Goal: Download file/media

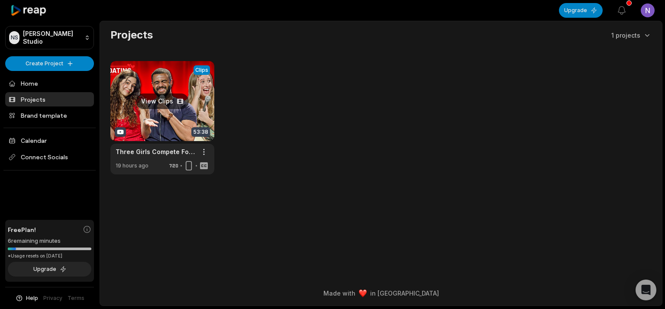
click at [178, 100] on link at bounding box center [162, 117] width 104 height 113
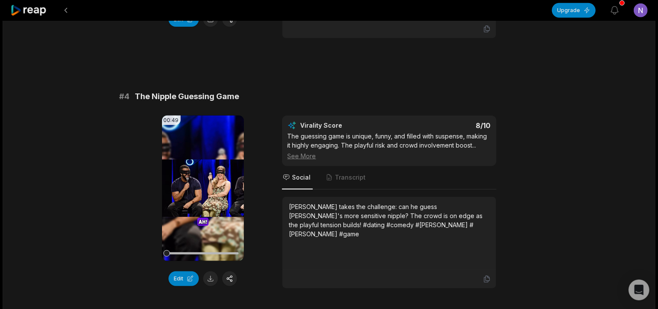
scroll to position [823, 0]
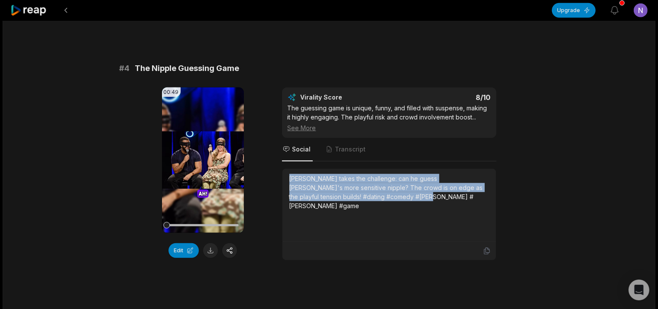
drag, startPoint x: 290, startPoint y: 165, endPoint x: 424, endPoint y: 200, distance: 138.1
click at [424, 200] on div "[PERSON_NAME] takes the challenge: can he guess [PERSON_NAME]'s more sensitive …" at bounding box center [389, 205] width 200 height 62
copy div "[PERSON_NAME] takes the challenge: can he guess [PERSON_NAME]'s more sensitive …"
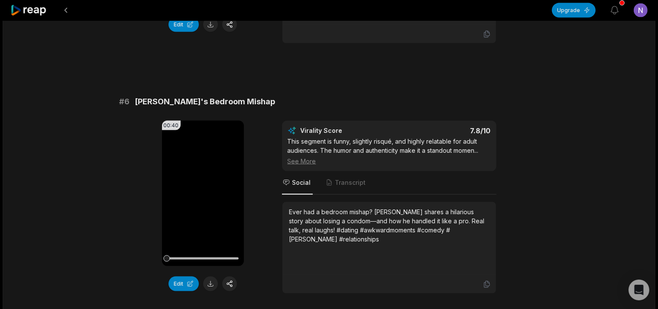
scroll to position [1326, 0]
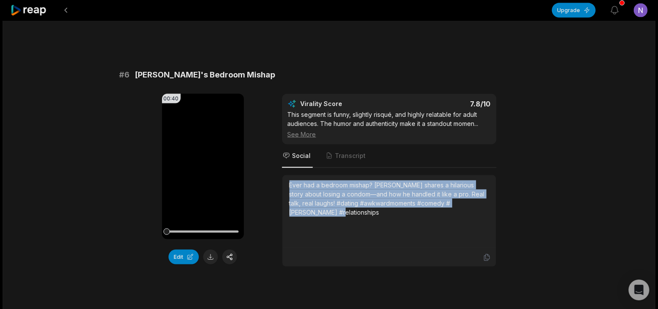
drag, startPoint x: 290, startPoint y: 160, endPoint x: 410, endPoint y: 210, distance: 129.6
click at [410, 210] on div "Ever had a bedroom mishap? [PERSON_NAME] shares a hilarious story about losing …" at bounding box center [389, 212] width 200 height 62
copy div "Ever had a bedroom mishap? [PERSON_NAME] shares a hilarious story about losing …"
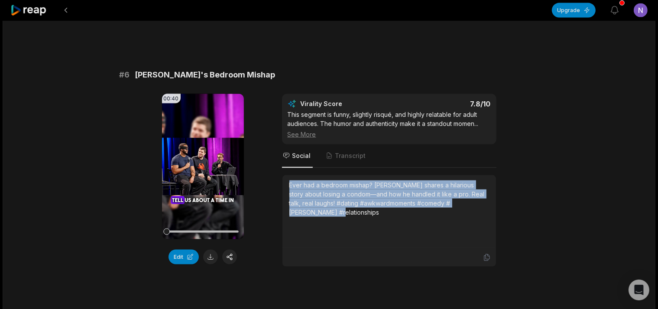
copy div "Ever had a bedroom mishap? [PERSON_NAME] shares a hilarious story about losing …"
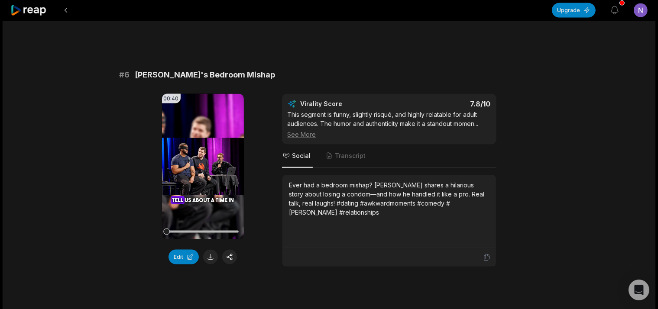
click at [103, 229] on div "53:38 Three Girls Compete For Gentle Giant | UpDating 19 hours ago English en 0…" at bounding box center [329, 28] width 653 height 2666
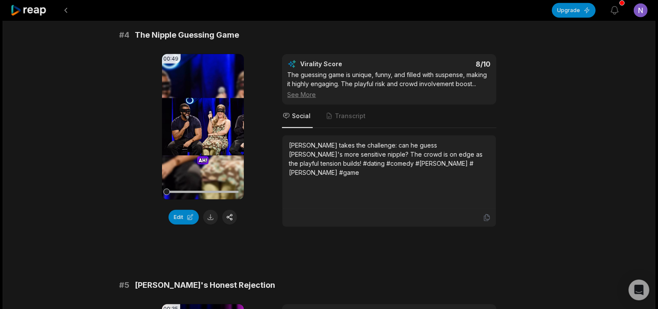
scroll to position [811, 0]
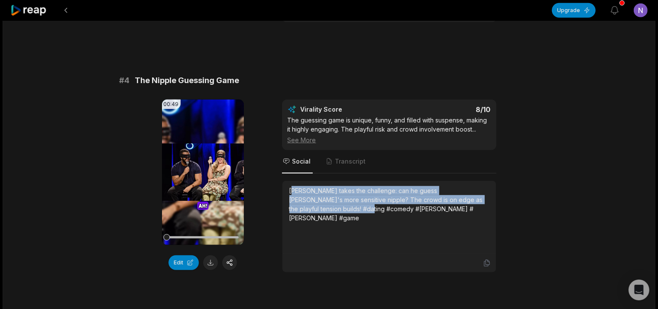
drag, startPoint x: 292, startPoint y: 178, endPoint x: 299, endPoint y: 177, distance: 7.0
click at [321, 191] on div "[PERSON_NAME] takes the challenge: can he guess [PERSON_NAME]'s more sensitive …" at bounding box center [389, 204] width 200 height 36
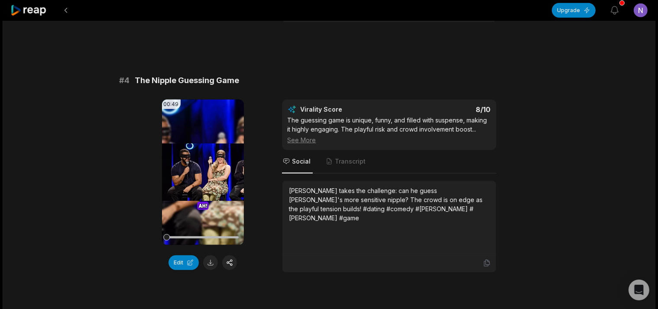
click at [288, 181] on div "[PERSON_NAME] takes the challenge: can he guess [PERSON_NAME]'s more sensitive …" at bounding box center [388, 217] width 213 height 73
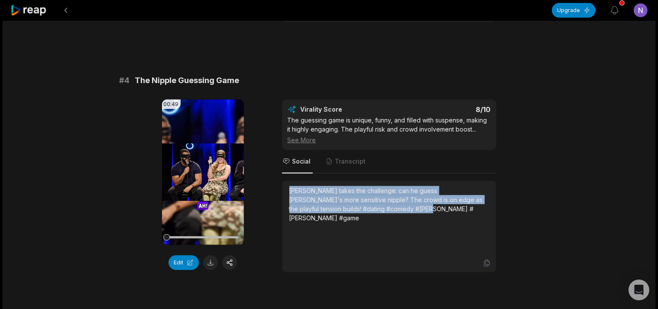
drag, startPoint x: 287, startPoint y: 175, endPoint x: 414, endPoint y: 217, distance: 134.1
click at [414, 217] on div "[PERSON_NAME] takes the challenge: can he guess [PERSON_NAME]'s more sensitive …" at bounding box center [388, 217] width 213 height 73
copy div "[PERSON_NAME] takes the challenge: can he guess [PERSON_NAME]'s more sensitive …"
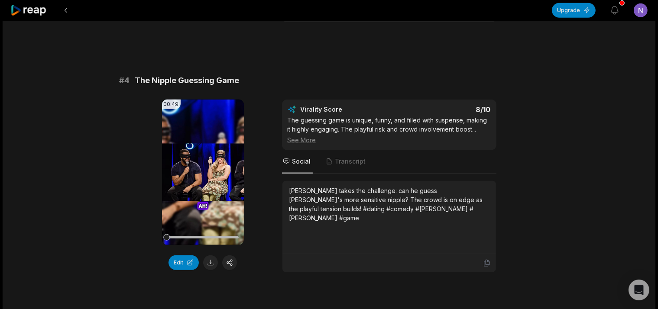
click at [136, 100] on div "00:49 Your browser does not support mp4 format. Edit Virality Score 8 /10 The g…" at bounding box center [329, 186] width 419 height 173
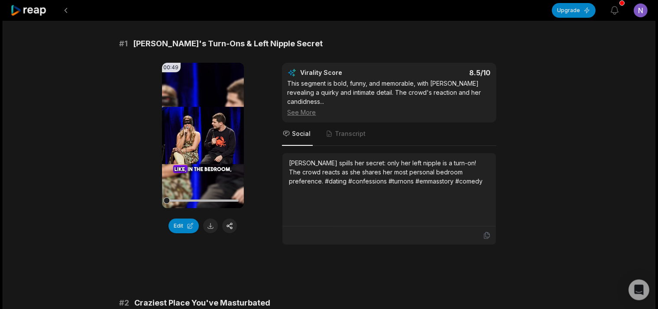
scroll to position [33, 0]
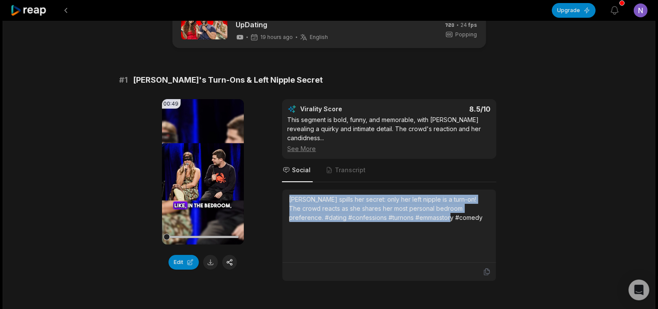
drag, startPoint x: 288, startPoint y: 184, endPoint x: 489, endPoint y: 236, distance: 207.8
click at [491, 235] on div "[PERSON_NAME] spills her secret: only her left nipple is a turn-on! The crowd r…" at bounding box center [388, 226] width 213 height 73
copy div "[PERSON_NAME] spills her secret: only her left nipple is a turn-on! The crowd r…"
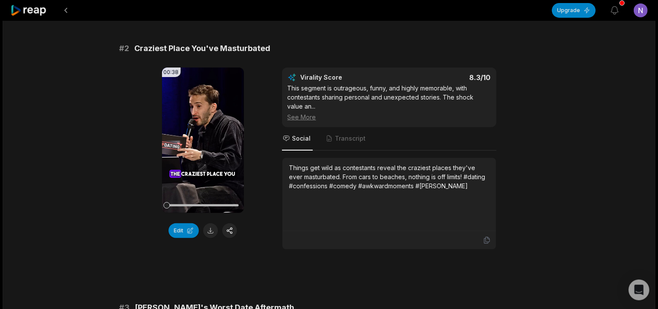
scroll to position [320, 0]
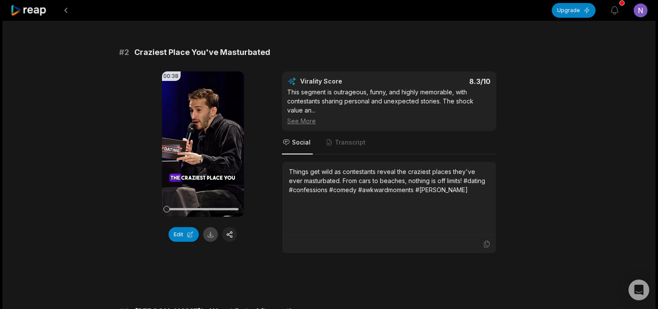
click at [206, 227] on button at bounding box center [210, 234] width 15 height 15
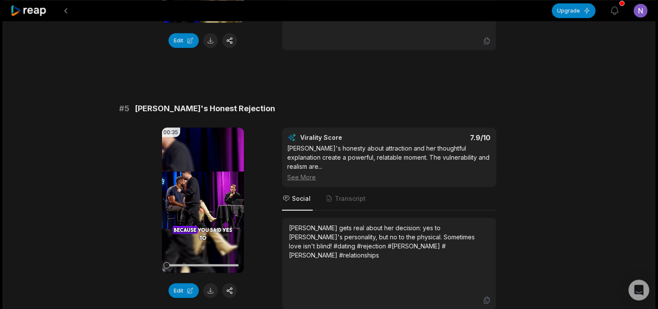
scroll to position [1051, 0]
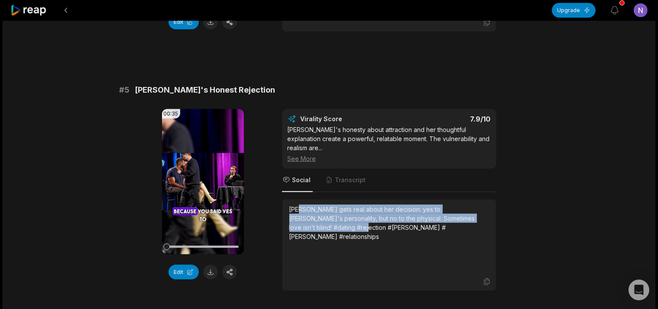
drag, startPoint x: 301, startPoint y: 190, endPoint x: 320, endPoint y: 204, distance: 23.7
click at [320, 205] on div "[PERSON_NAME] gets real about her decision: yes to [PERSON_NAME]'s personality,…" at bounding box center [389, 223] width 200 height 36
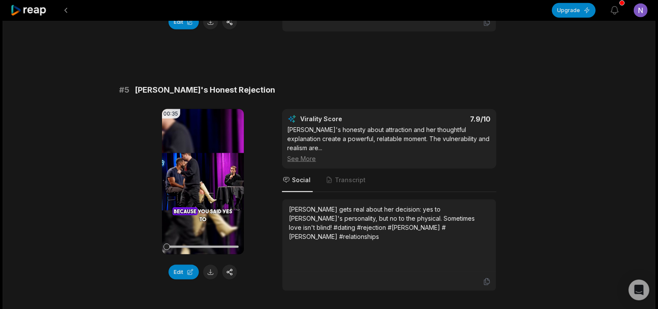
click at [301, 230] on div "[PERSON_NAME] gets real about her decision: yes to [PERSON_NAME]'s personality,…" at bounding box center [389, 236] width 200 height 62
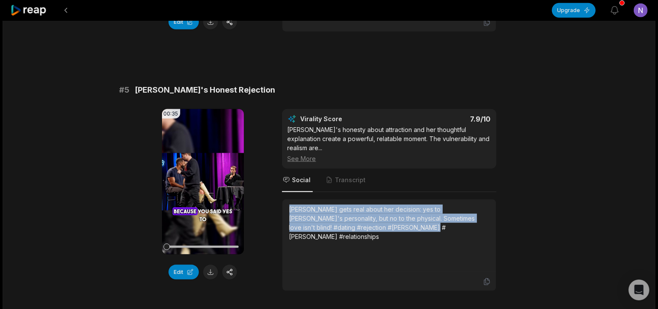
drag, startPoint x: 297, startPoint y: 194, endPoint x: 415, endPoint y: 206, distance: 118.5
click at [415, 206] on div "[PERSON_NAME] gets real about her decision: yes to [PERSON_NAME]'s personality,…" at bounding box center [388, 236] width 213 height 73
copy div "[PERSON_NAME] gets real about her decision: yes to [PERSON_NAME]'s personality,…"
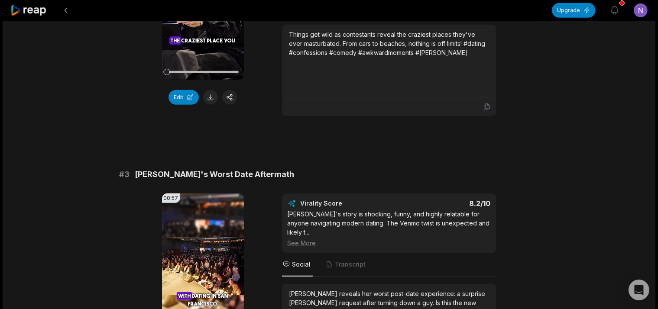
scroll to position [274, 0]
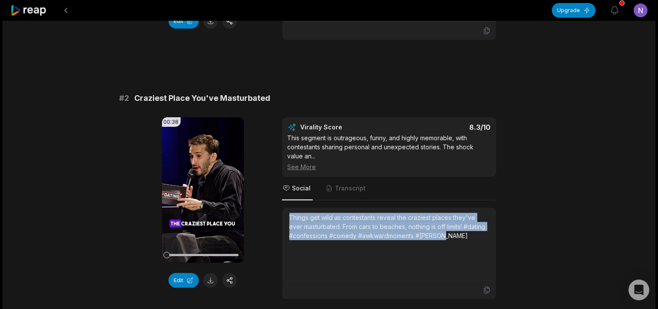
drag, startPoint x: 289, startPoint y: 209, endPoint x: 467, endPoint y: 236, distance: 180.5
click at [467, 236] on div "Things get wild as contestants reveal the craziest places they've ever masturba…" at bounding box center [388, 244] width 213 height 73
copy div "Things get wild as contestants reveal the craziest places they've ever masturba…"
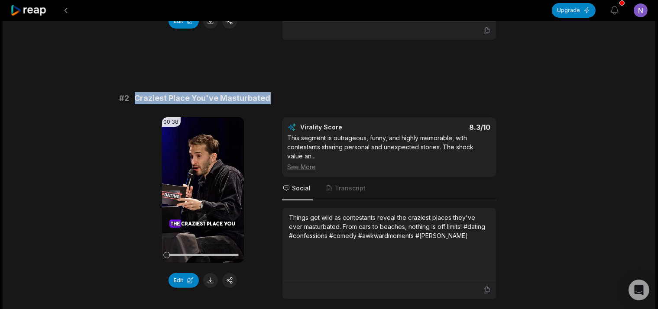
drag, startPoint x: 268, startPoint y: 88, endPoint x: 134, endPoint y: 78, distance: 134.2
copy span "Craziest Place You've Masturbated"
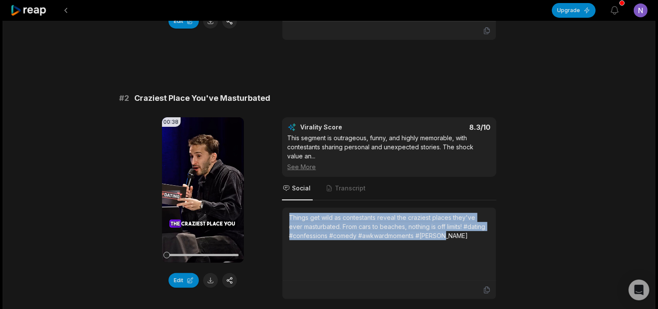
drag, startPoint x: 288, startPoint y: 206, endPoint x: 632, endPoint y: 244, distance: 345.9
click at [496, 244] on div "Things get wild as contestants reveal the craziest places they've ever masturba…" at bounding box center [388, 244] width 213 height 73
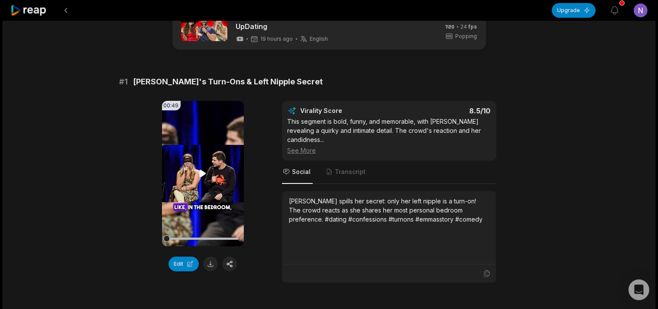
scroll to position [45, 0]
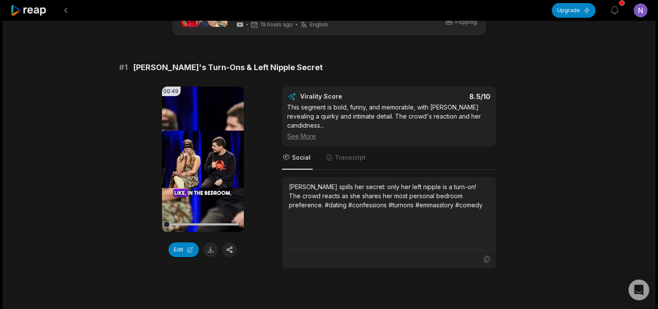
click at [208, 257] on div "00:49 Your browser does not support mp4 format. Edit" at bounding box center [203, 178] width 82 height 182
click at [208, 254] on button at bounding box center [210, 249] width 15 height 15
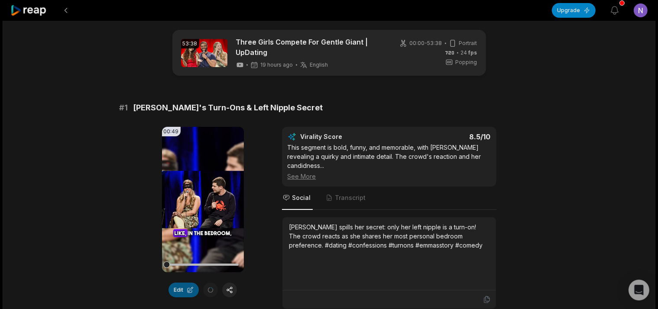
scroll to position [0, 0]
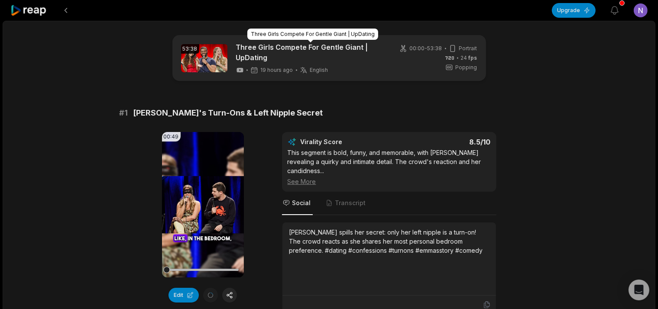
click at [300, 49] on link "Three Girls Compete For Gentle Giant | UpDating" at bounding box center [310, 52] width 149 height 21
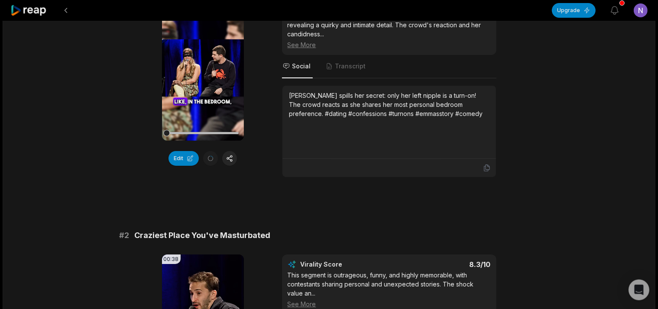
scroll to position [137, 0]
click at [201, 155] on div "Edit" at bounding box center [203, 158] width 82 height 15
click at [203, 155] on div "Edit" at bounding box center [203, 158] width 82 height 15
